Goal: Task Accomplishment & Management: Manage account settings

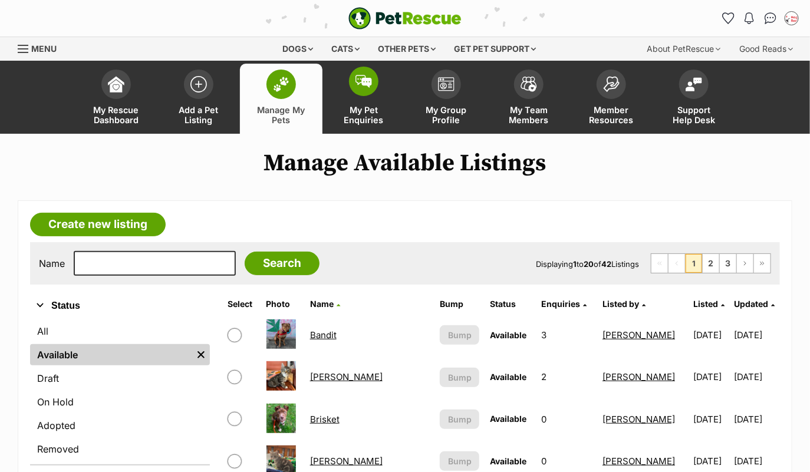
click at [371, 92] on span at bounding box center [363, 81] width 29 height 29
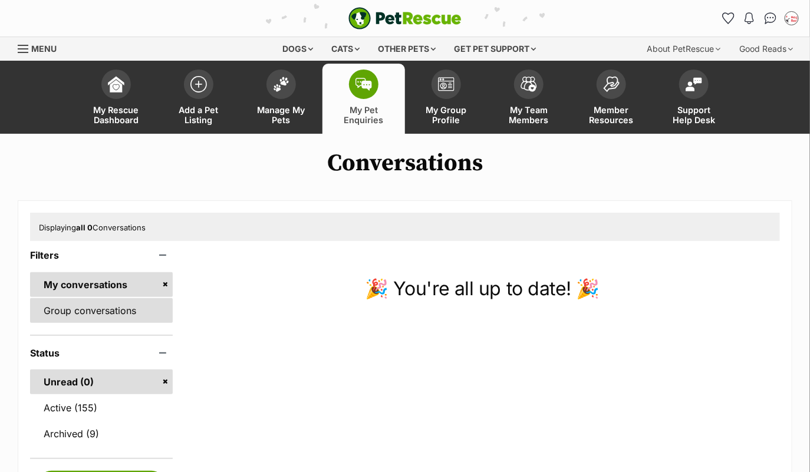
click at [113, 310] on link "Group conversations" at bounding box center [101, 310] width 143 height 25
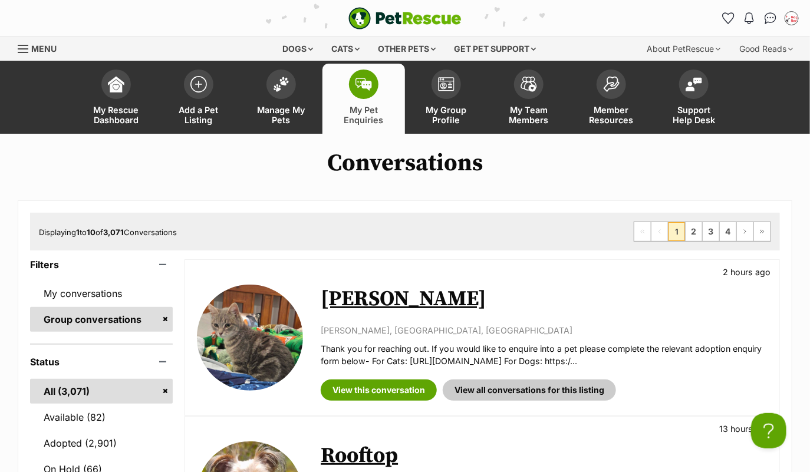
click at [379, 307] on link "[PERSON_NAME]" at bounding box center [404, 299] width 166 height 27
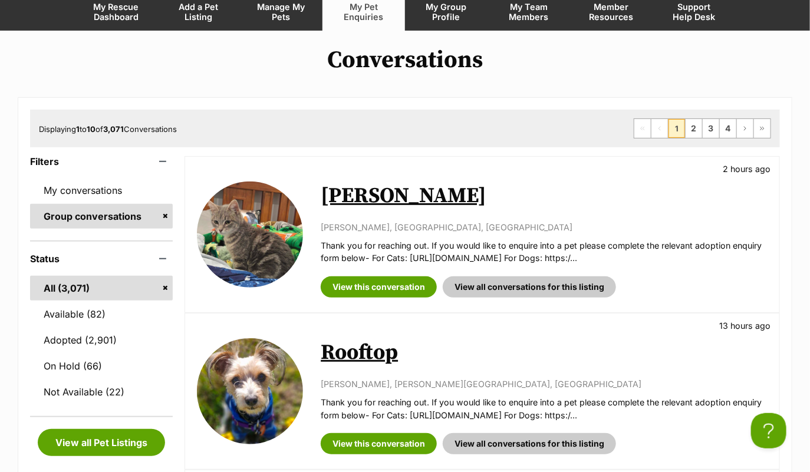
scroll to position [14, 0]
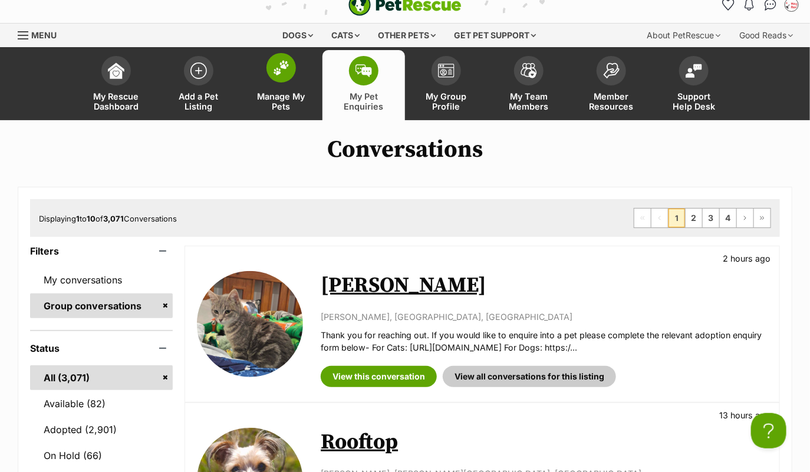
click at [292, 82] on link "Manage My Pets" at bounding box center [281, 85] width 83 height 70
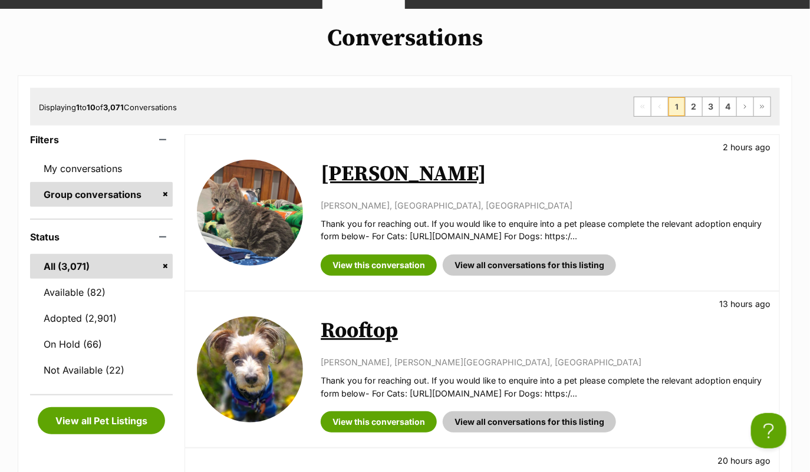
scroll to position [128, 0]
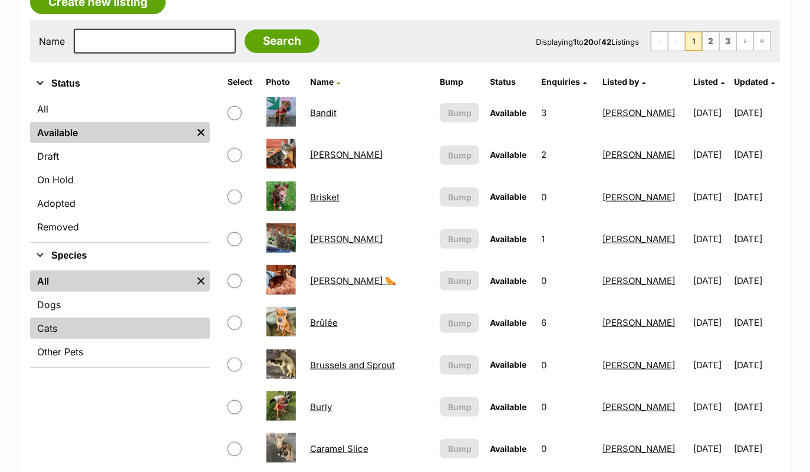
click at [77, 331] on link "Cats" at bounding box center [120, 328] width 180 height 21
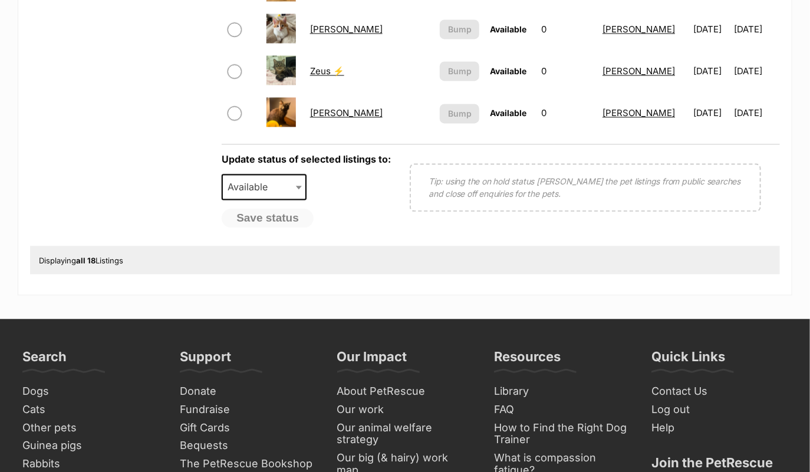
scroll to position [818, 0]
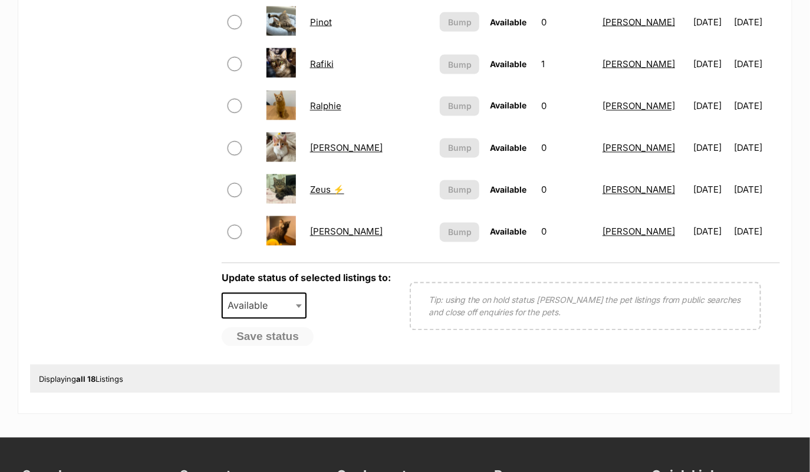
click at [317, 227] on link "Zora" at bounding box center [346, 232] width 73 height 11
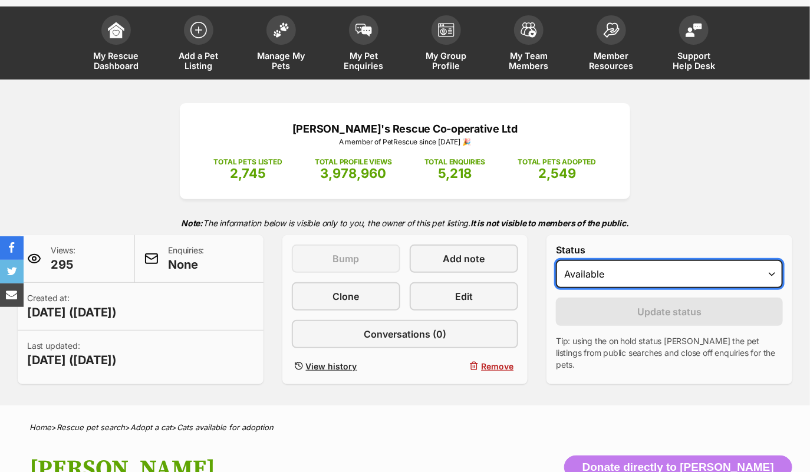
click at [598, 274] on select "Draft Available On hold Adopted" at bounding box center [669, 274] width 227 height 28
select select "on_hold"
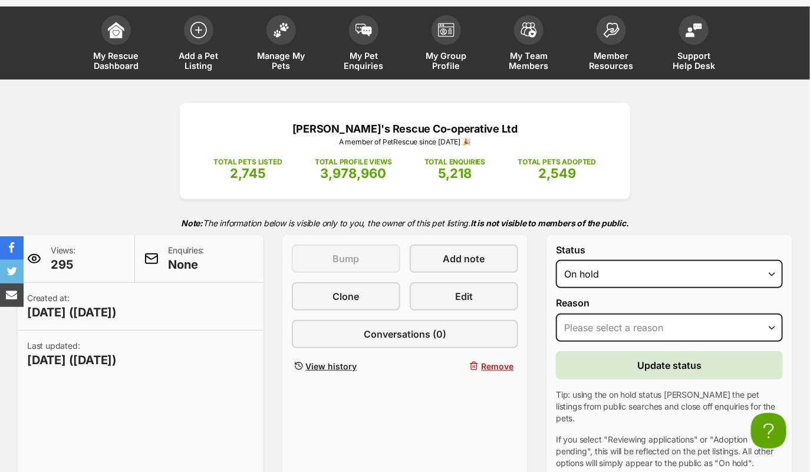
click at [618, 329] on select "Please select a reason Medical reasons Reviewing applications Adoption pending …" at bounding box center [669, 328] width 227 height 28
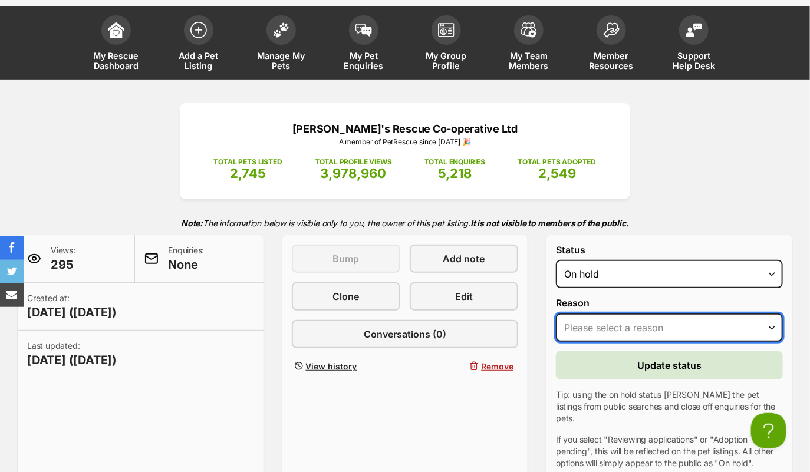
select select "adoption_pending"
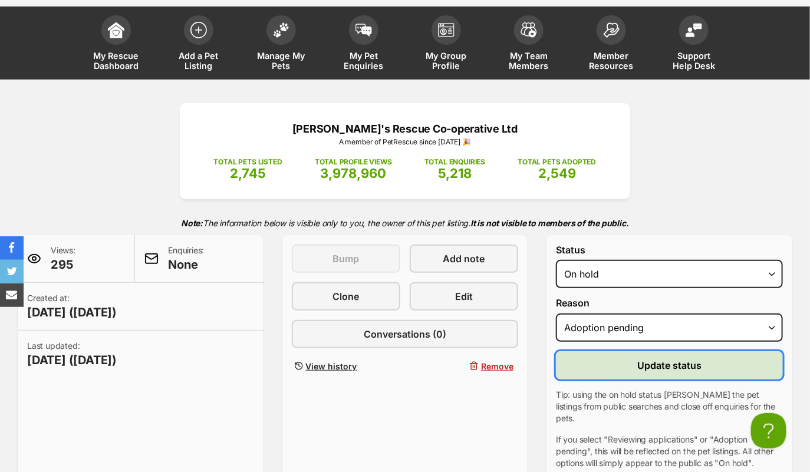
click at [625, 356] on button "Update status" at bounding box center [669, 366] width 227 height 28
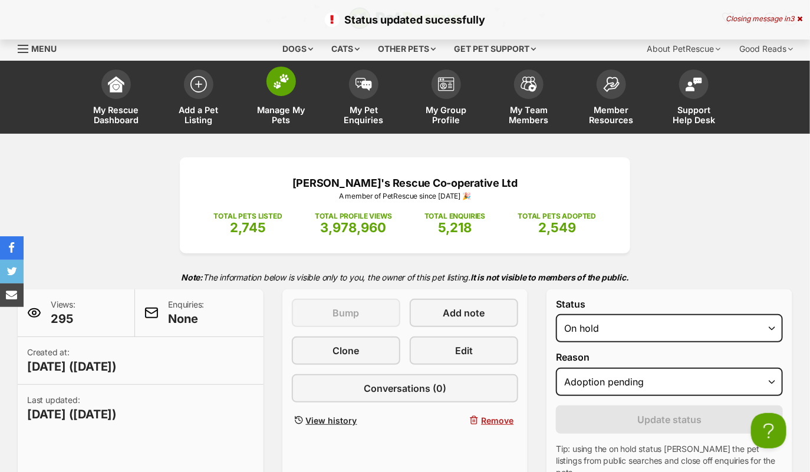
click at [284, 78] on img at bounding box center [281, 81] width 17 height 15
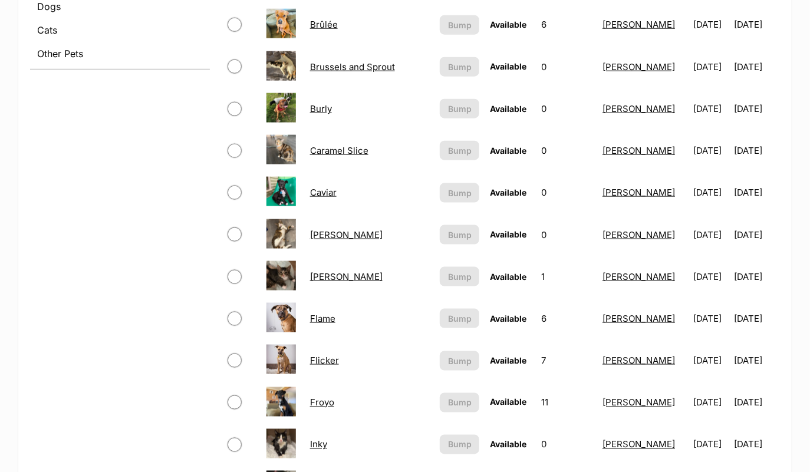
scroll to position [385, 0]
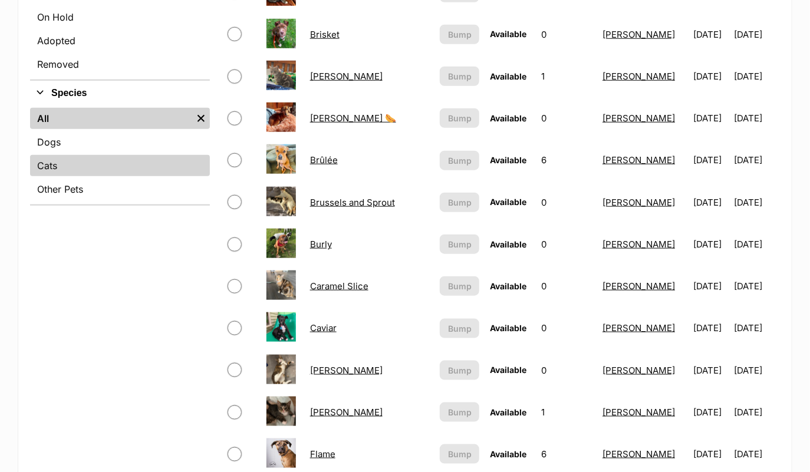
click at [80, 165] on link "Cats" at bounding box center [120, 165] width 180 height 21
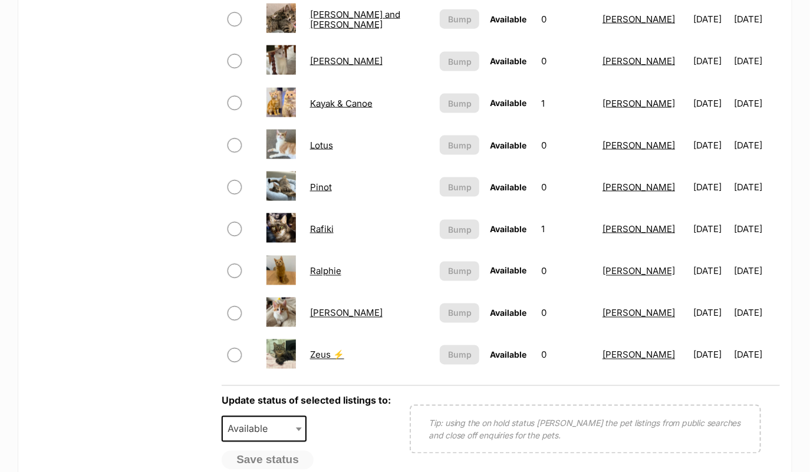
scroll to position [645, 0]
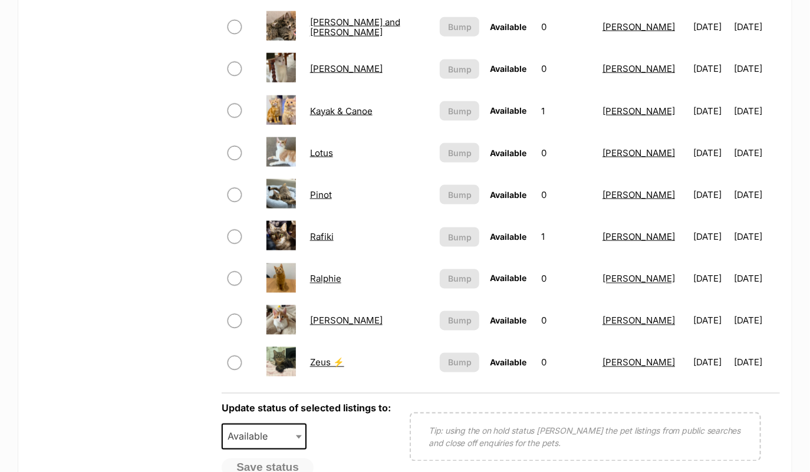
click at [320, 316] on link "[PERSON_NAME]" at bounding box center [346, 321] width 73 height 11
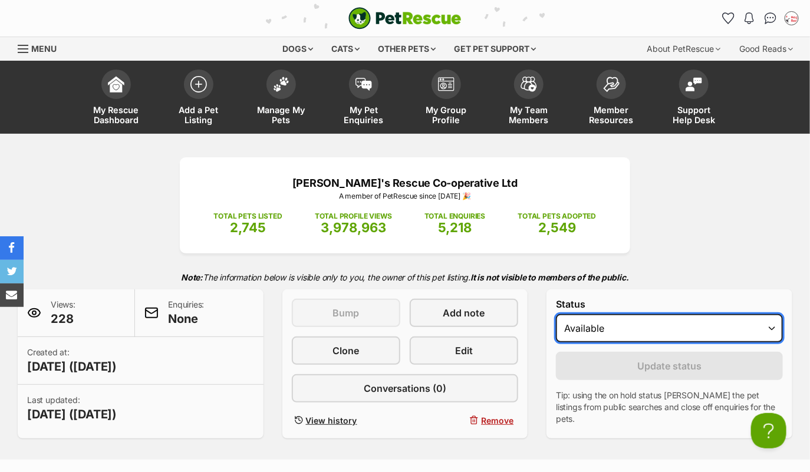
click at [636, 324] on select "Draft Available On hold Adopted" at bounding box center [669, 328] width 227 height 28
select select "on_hold"
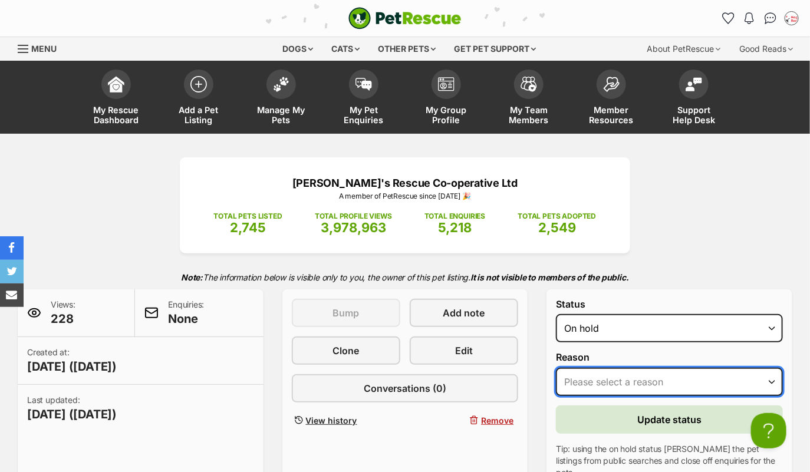
click at [635, 382] on select "Please select a reason Medical reasons Reviewing applications Adoption pending …" at bounding box center [669, 382] width 227 height 28
select select "adoption_pending"
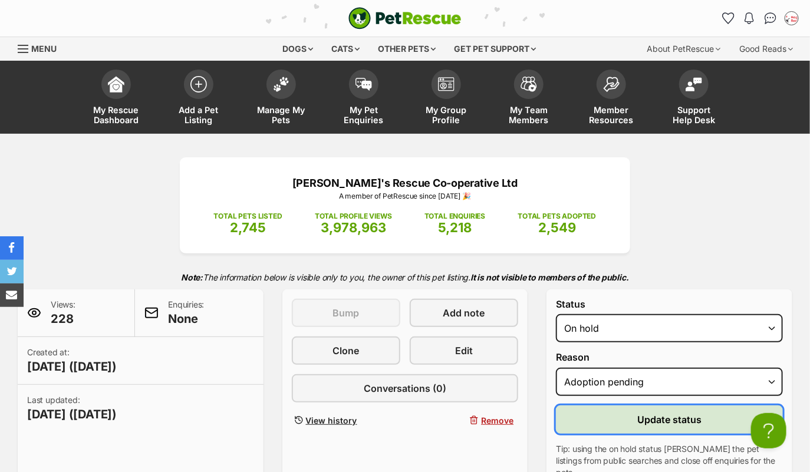
click at [626, 421] on button "Update status" at bounding box center [669, 420] width 227 height 28
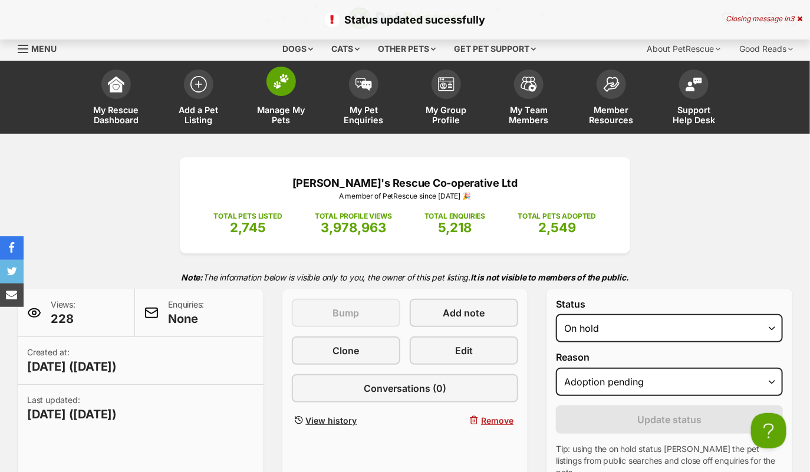
click at [277, 79] on img at bounding box center [281, 81] width 17 height 15
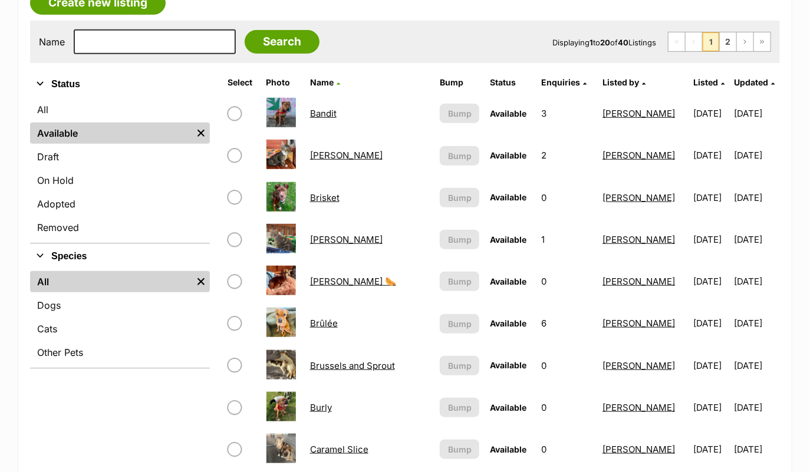
scroll to position [222, 0]
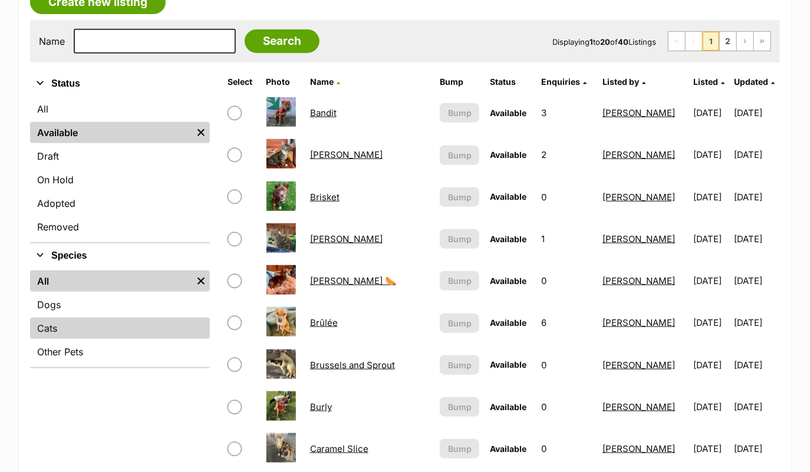
click at [79, 331] on link "Cats" at bounding box center [120, 328] width 180 height 21
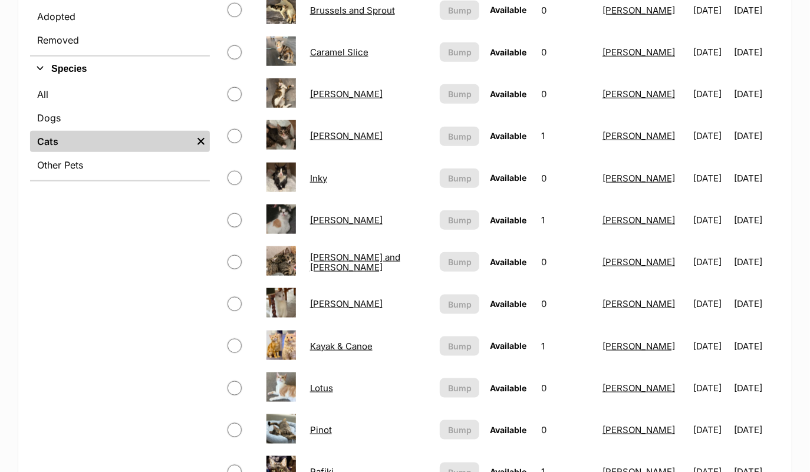
scroll to position [422, 0]
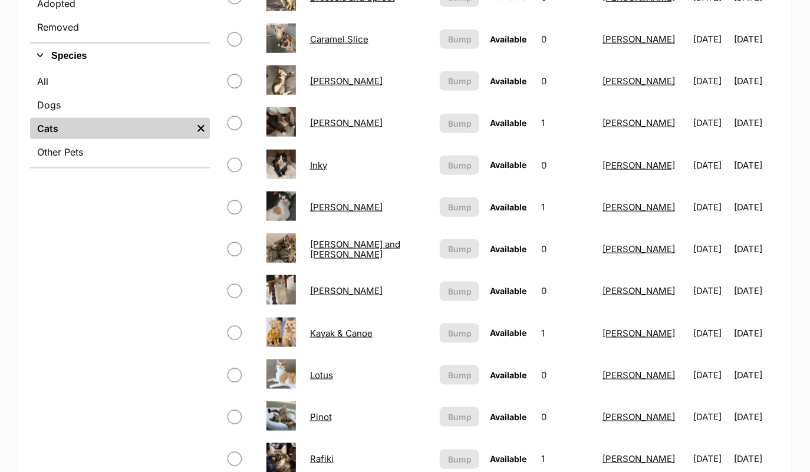
click at [319, 161] on link "Inky" at bounding box center [318, 165] width 17 height 11
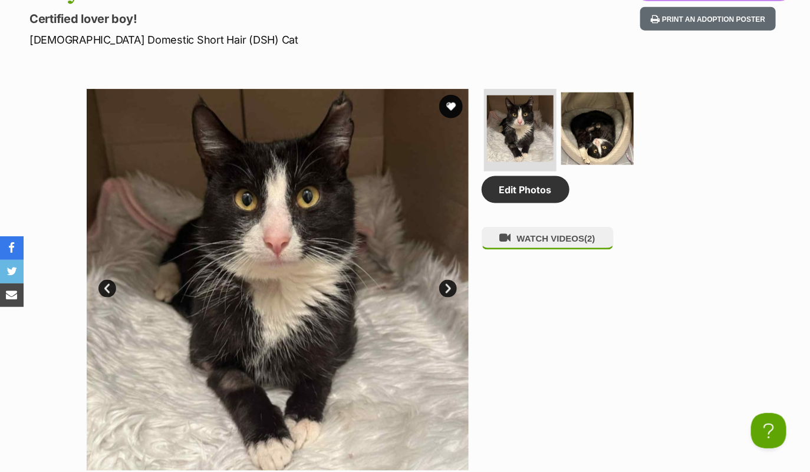
click at [447, 287] on link "Next" at bounding box center [448, 289] width 18 height 18
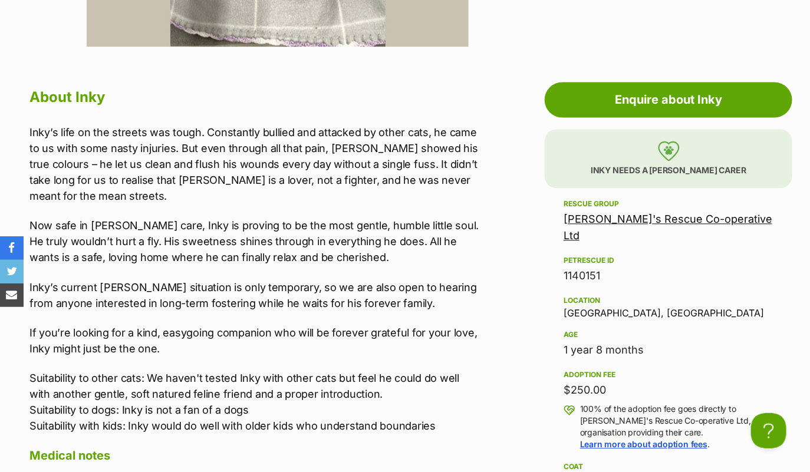
scroll to position [947, 0]
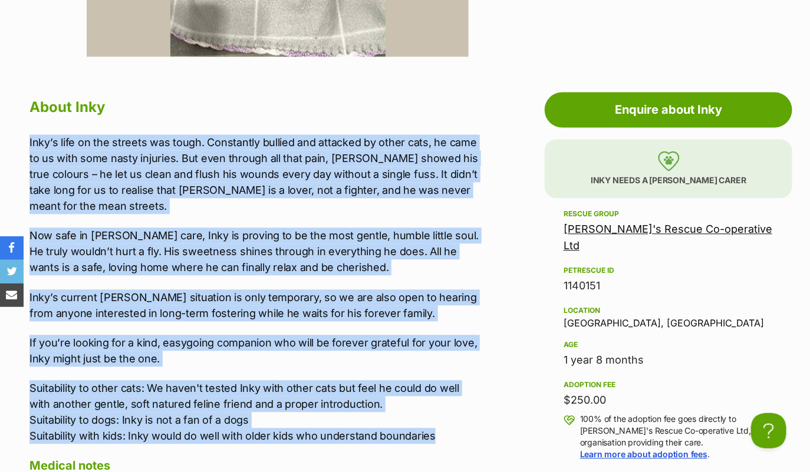
drag, startPoint x: 439, startPoint y: 419, endPoint x: 21, endPoint y: 141, distance: 502.1
copy div "Inky’s life on the streets was tough. Constantly bullied and attacked by other …"
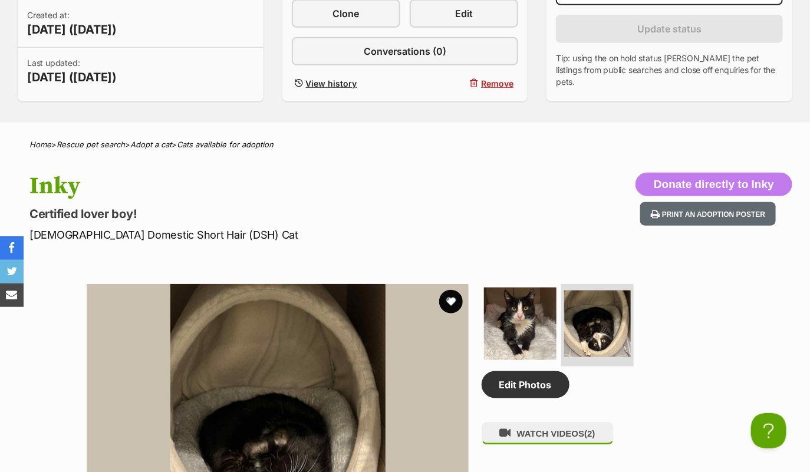
scroll to position [212, 0]
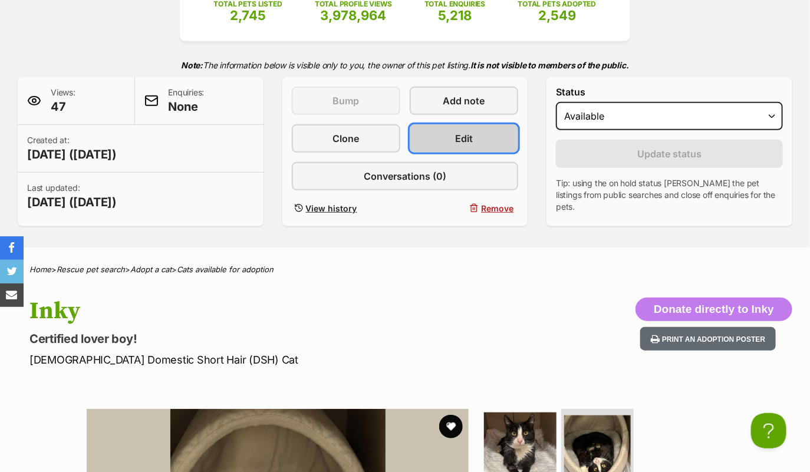
click at [478, 136] on link "Edit" at bounding box center [464, 138] width 109 height 28
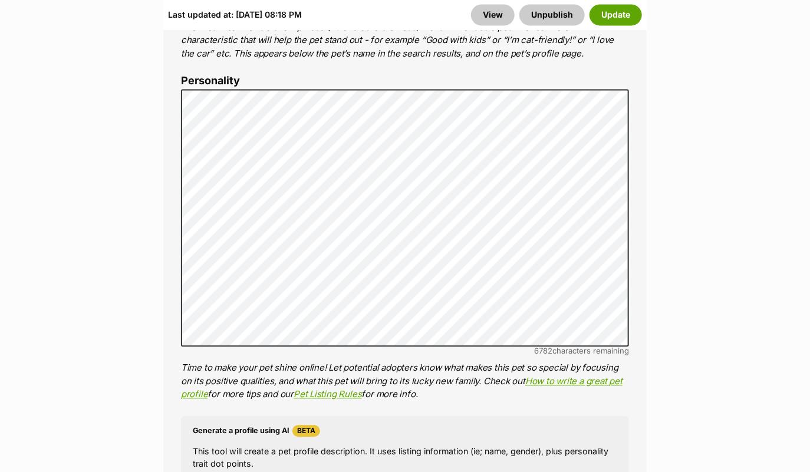
scroll to position [987, 0]
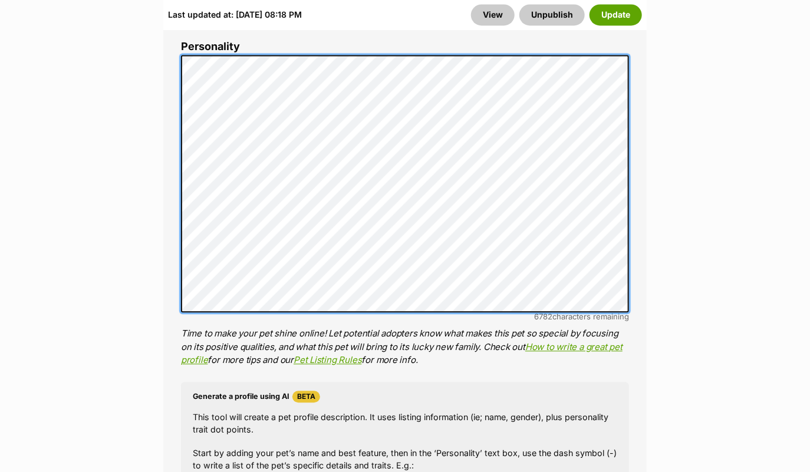
click at [277, 37] on ol "Name Henlo there, it looks like you might be using the pet name field to indica…" at bounding box center [405, 251] width 448 height 921
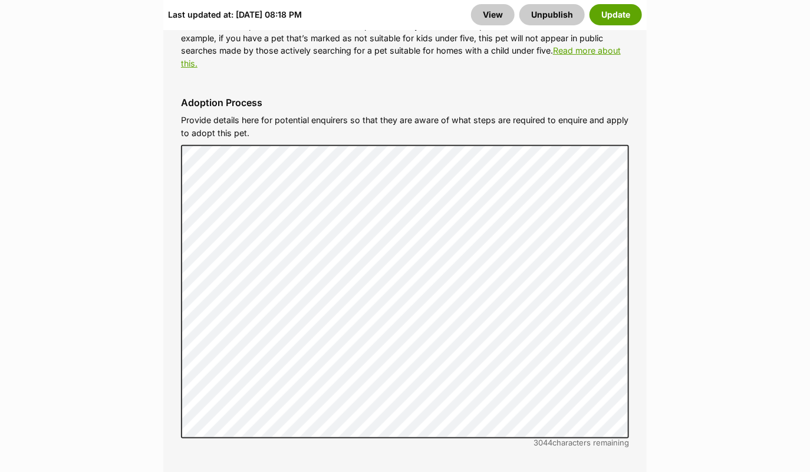
scroll to position [3842, 0]
click at [618, 14] on button "Update" at bounding box center [616, 14] width 52 height 21
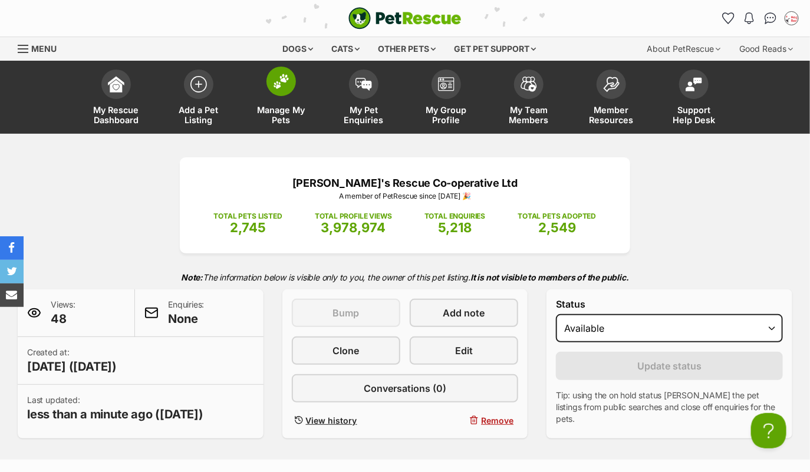
click at [281, 78] on img at bounding box center [281, 81] width 17 height 15
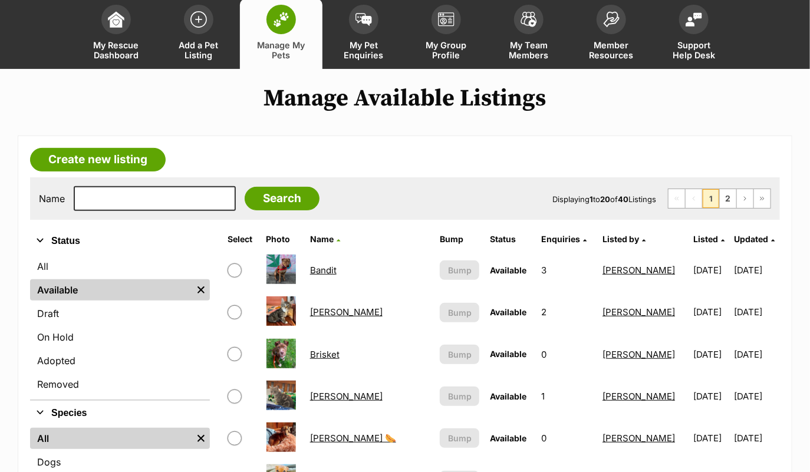
scroll to position [65, 0]
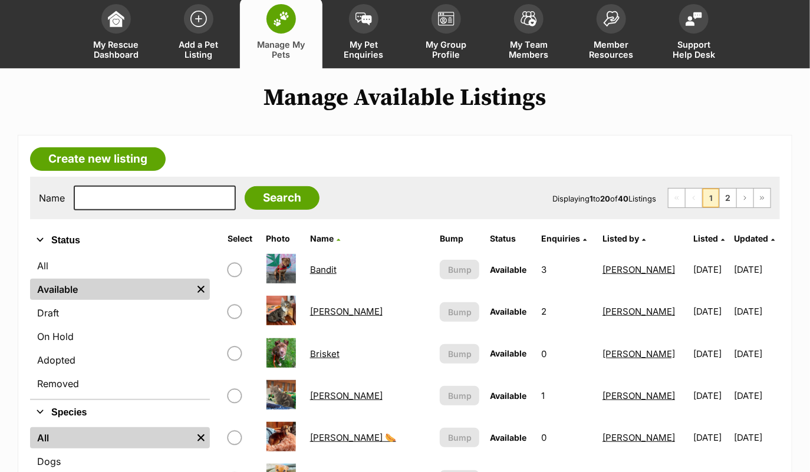
click at [339, 308] on link "[PERSON_NAME]" at bounding box center [346, 311] width 73 height 11
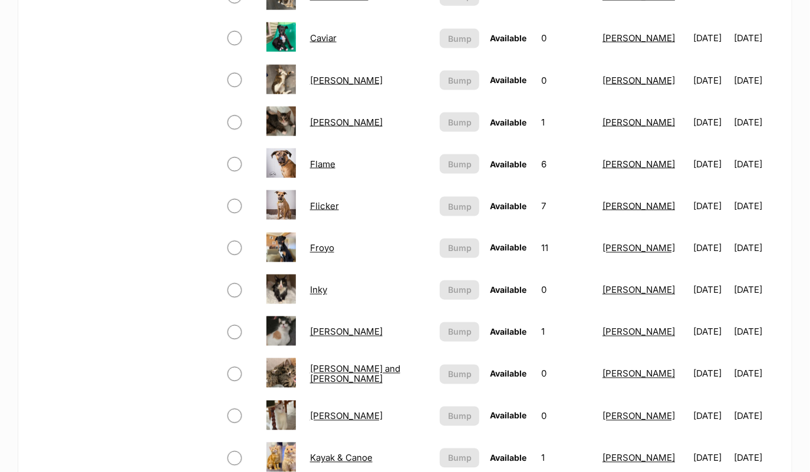
scroll to position [755, 0]
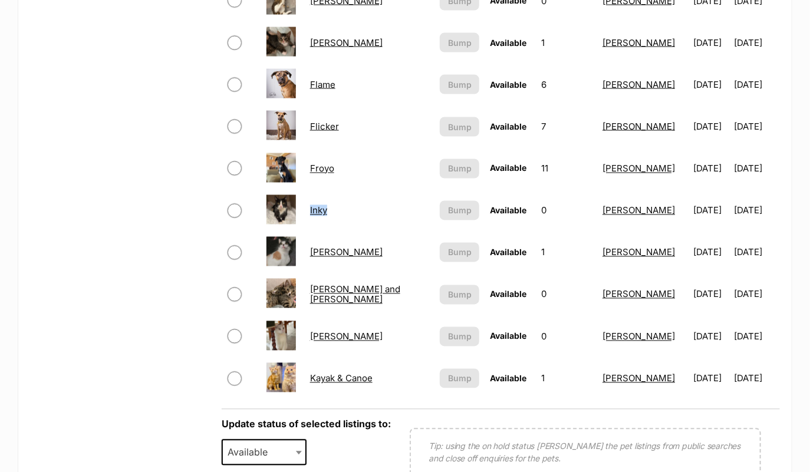
click at [339, 247] on link "Jennifer Meowsu" at bounding box center [346, 252] width 73 height 11
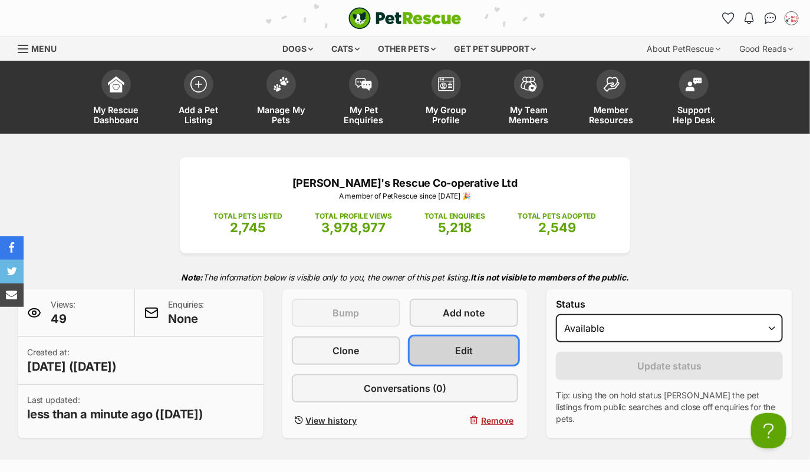
click at [475, 340] on link "Edit" at bounding box center [464, 351] width 109 height 28
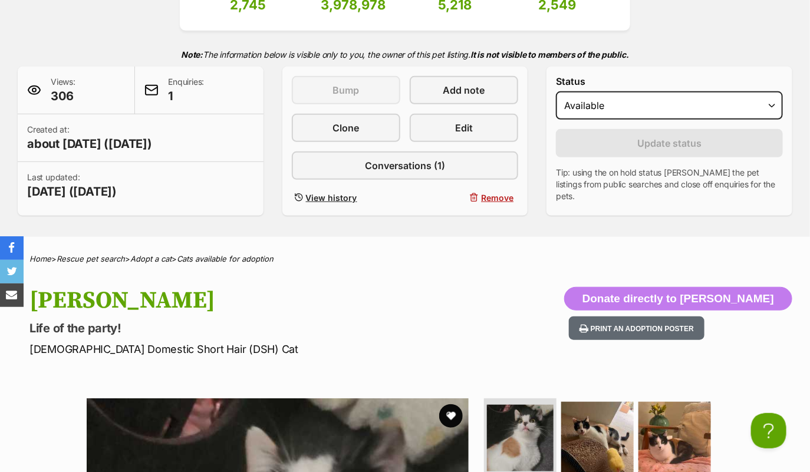
scroll to position [171, 0]
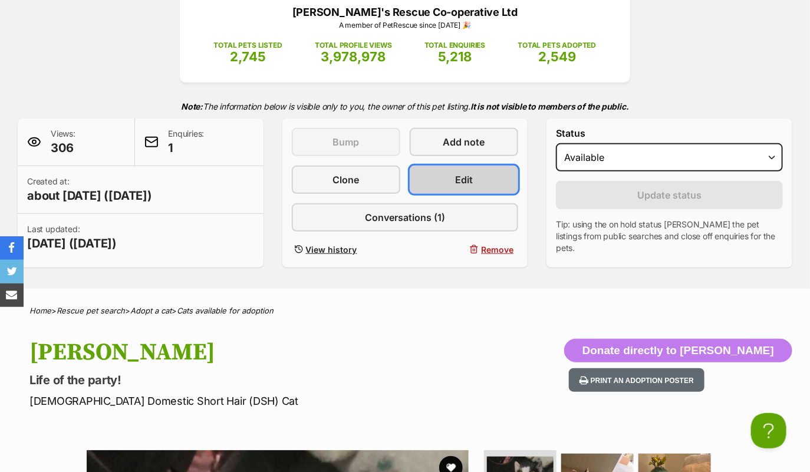
click at [468, 176] on span "Edit" at bounding box center [464, 180] width 18 height 14
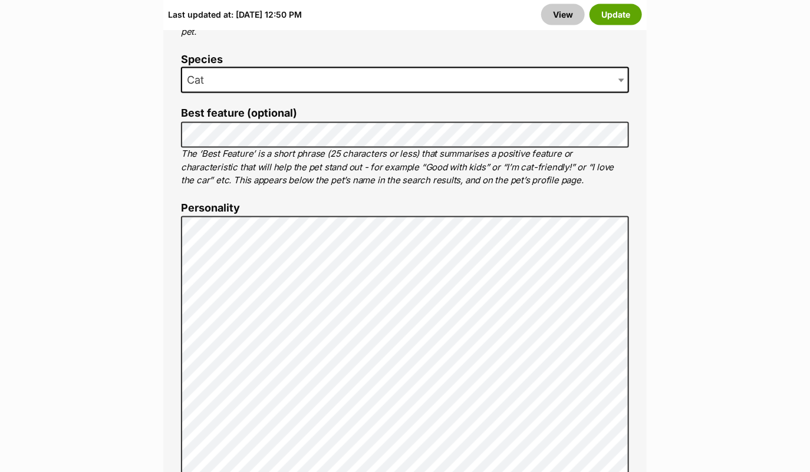
scroll to position [1005, 0]
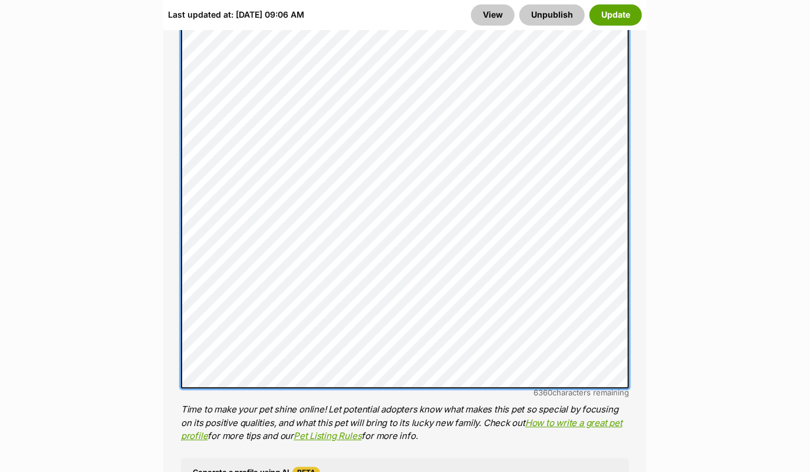
scroll to position [1076, 0]
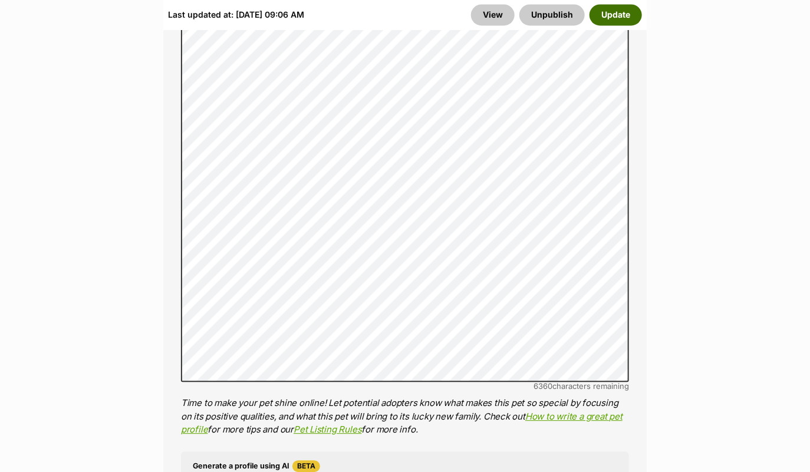
click at [606, 18] on button "Update" at bounding box center [616, 14] width 52 height 21
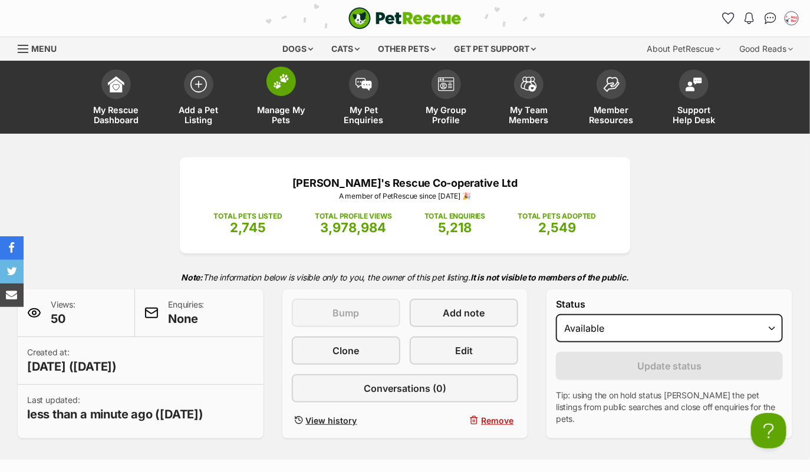
click at [281, 81] on img at bounding box center [281, 81] width 17 height 15
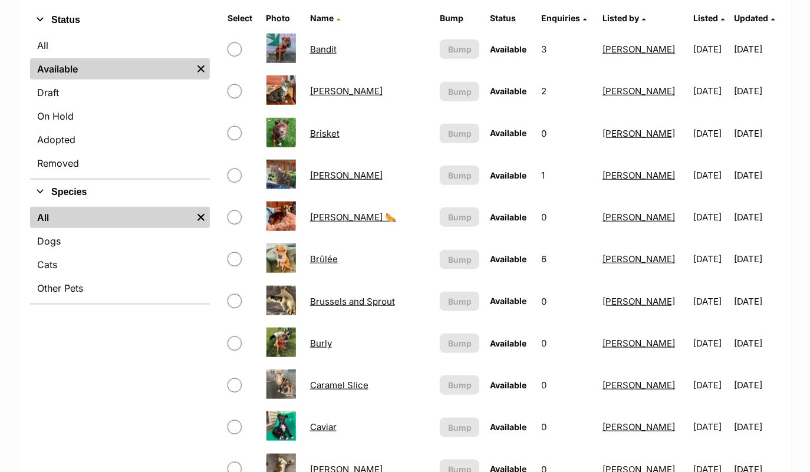
scroll to position [339, 0]
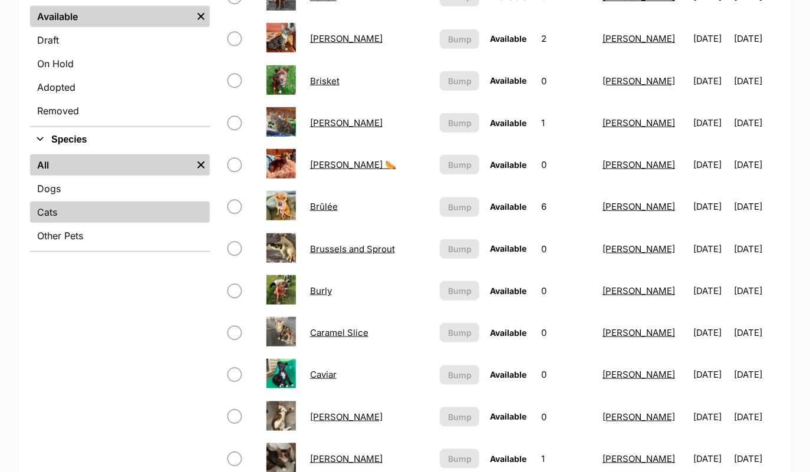
click at [104, 205] on link "Cats" at bounding box center [120, 212] width 180 height 21
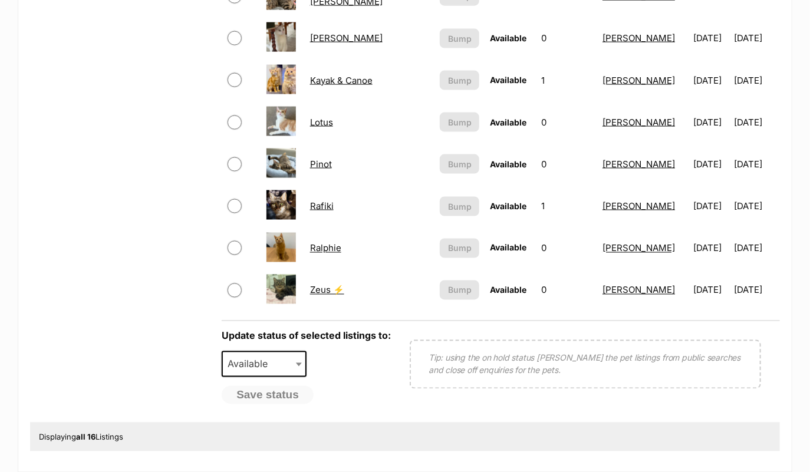
scroll to position [668, 0]
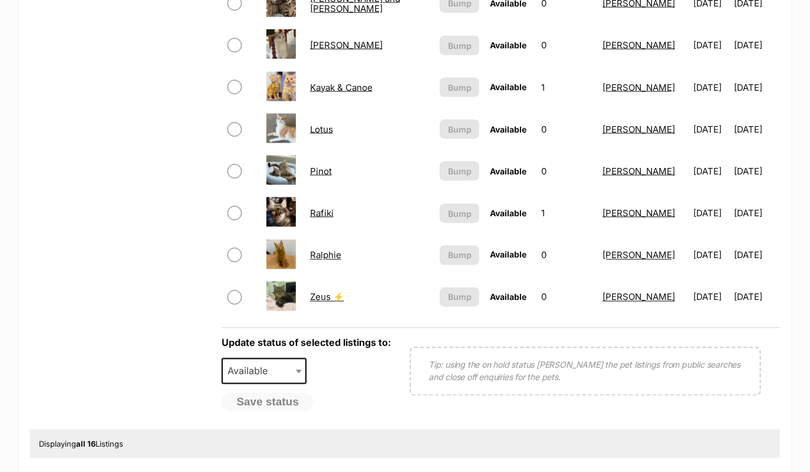
click at [333, 256] on link "Ralphie" at bounding box center [325, 255] width 31 height 11
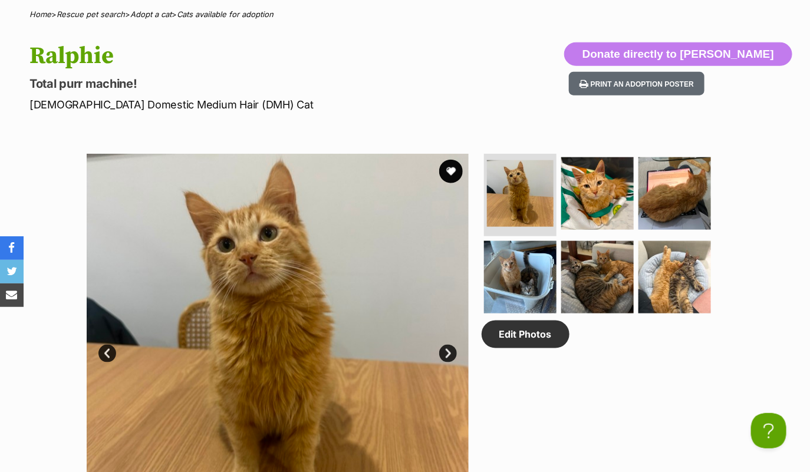
scroll to position [468, 0]
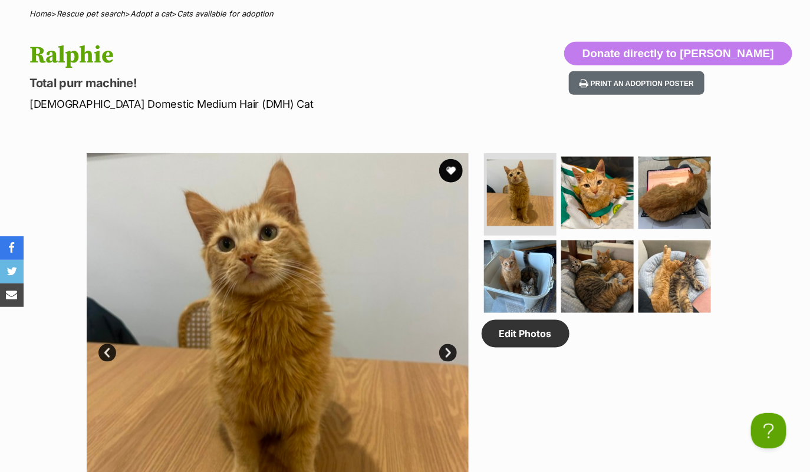
click at [451, 355] on link "Next" at bounding box center [448, 353] width 18 height 18
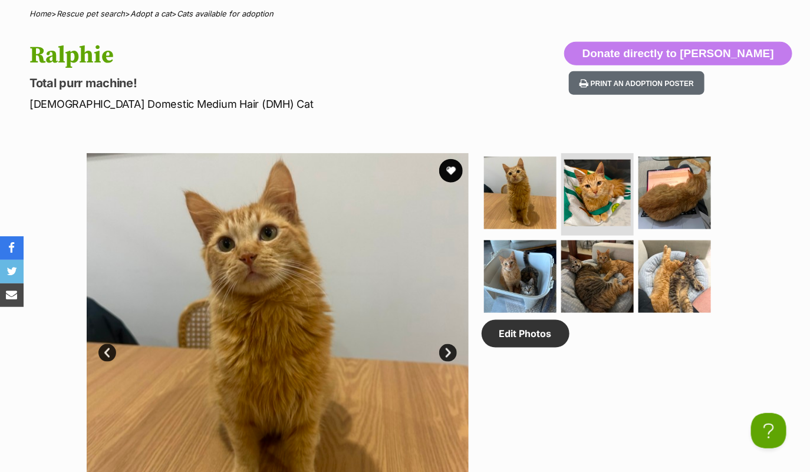
scroll to position [0, 0]
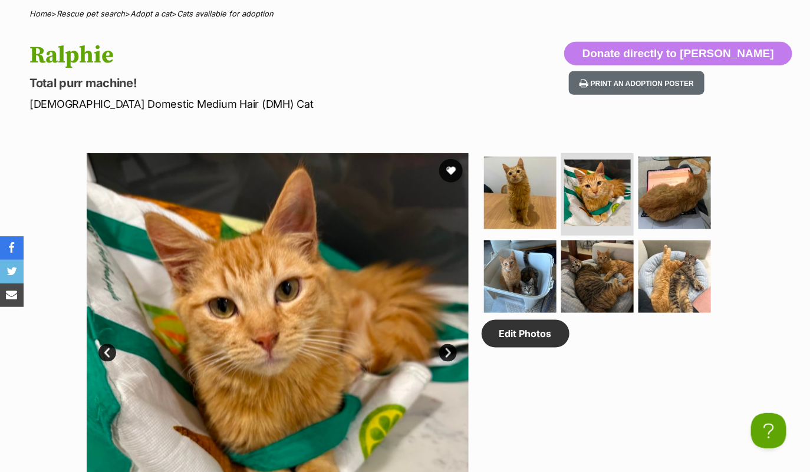
click at [451, 355] on link "Next" at bounding box center [448, 353] width 18 height 18
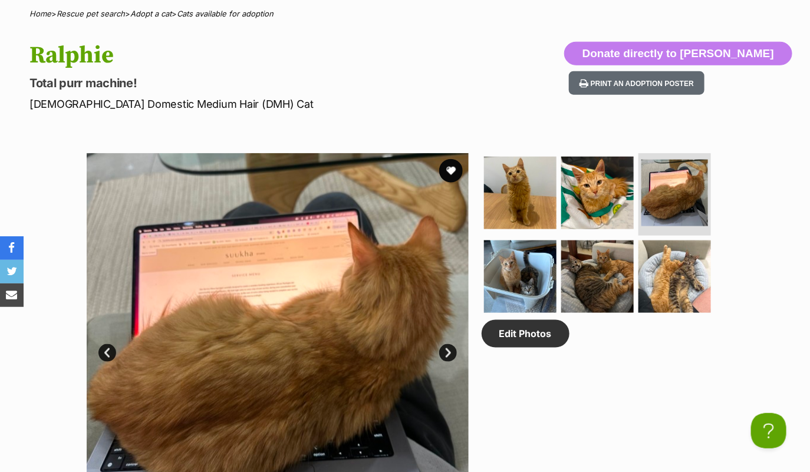
click at [451, 355] on link "Next" at bounding box center [448, 353] width 18 height 18
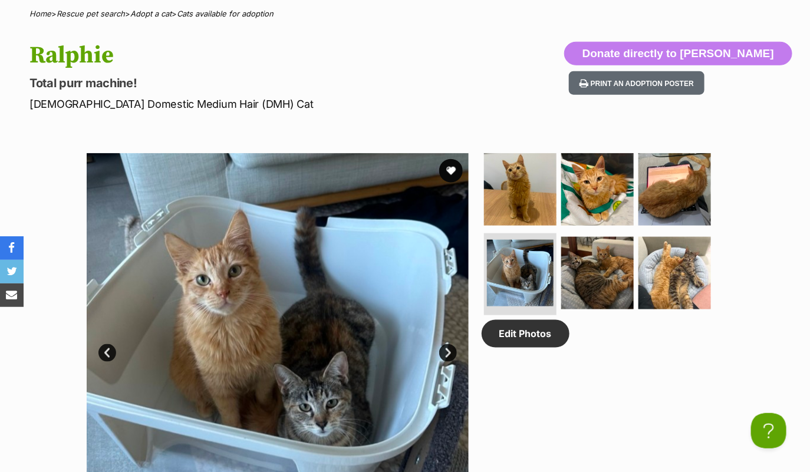
click at [451, 355] on link "Next" at bounding box center [448, 353] width 18 height 18
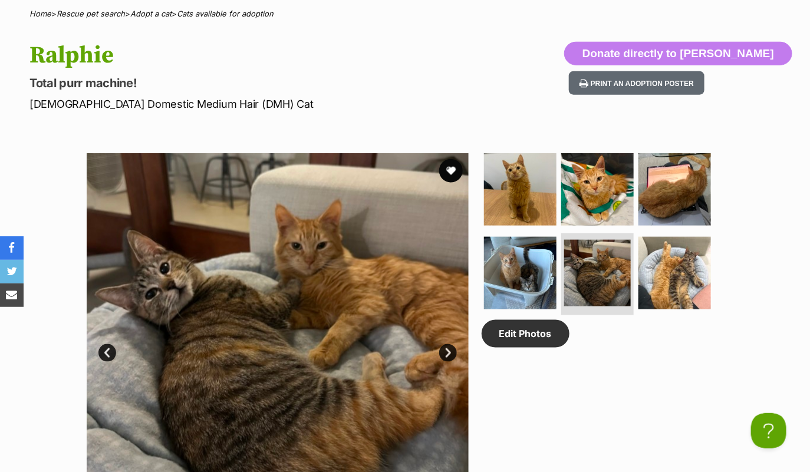
click at [451, 355] on link "Next" at bounding box center [448, 353] width 18 height 18
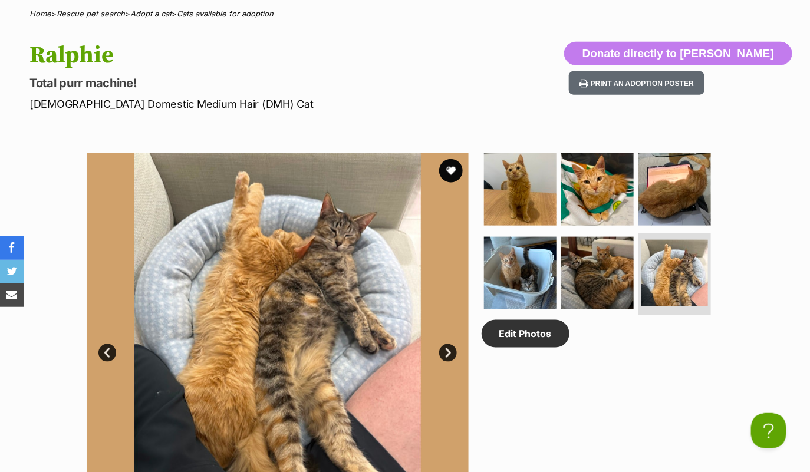
click at [444, 352] on link "Next" at bounding box center [448, 353] width 18 height 18
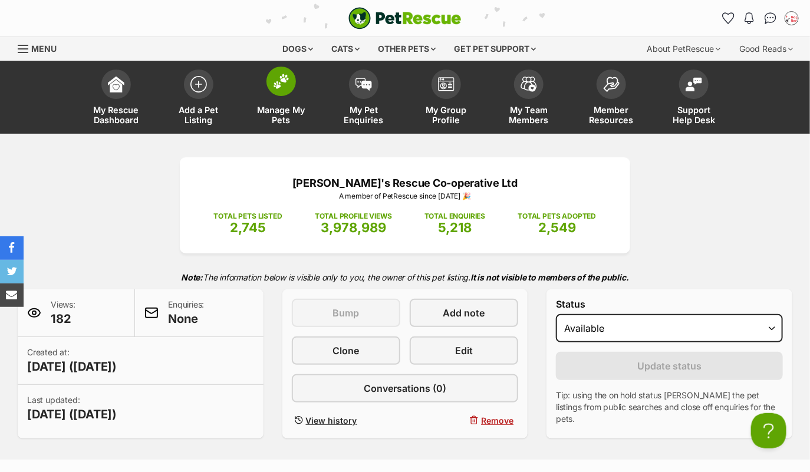
click at [272, 75] on span at bounding box center [281, 81] width 29 height 29
